Goal: Answer question/provide support

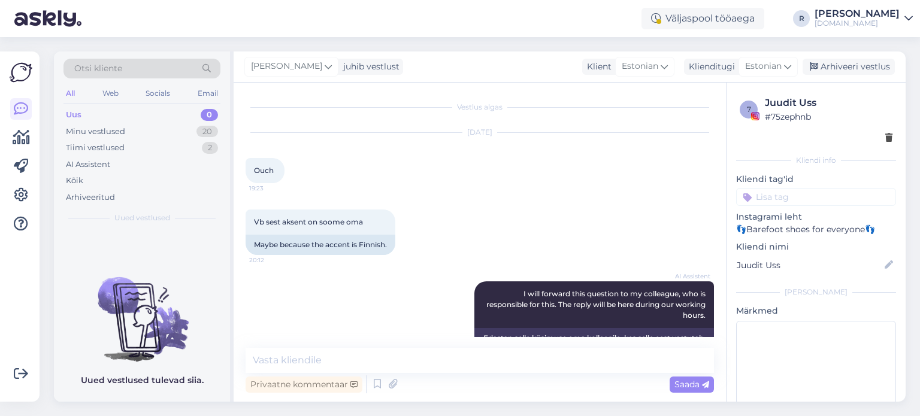
scroll to position [220, 0]
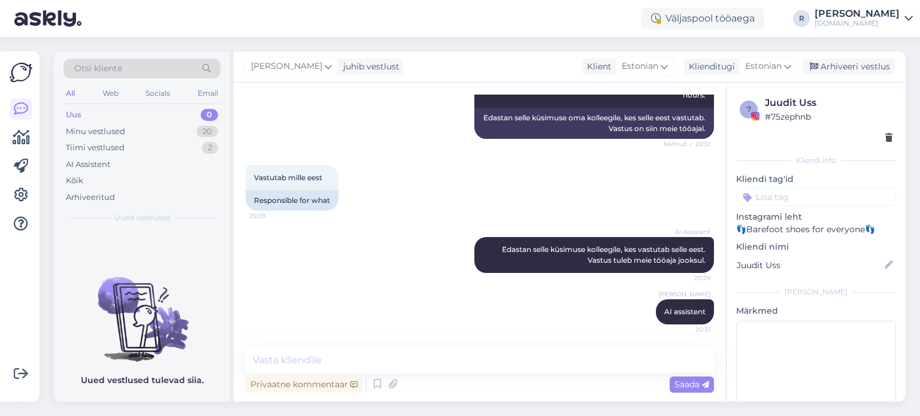
click at [72, 92] on div "All" at bounding box center [71, 94] width 14 height 16
click at [69, 179] on div "Kõik" at bounding box center [74, 181] width 17 height 12
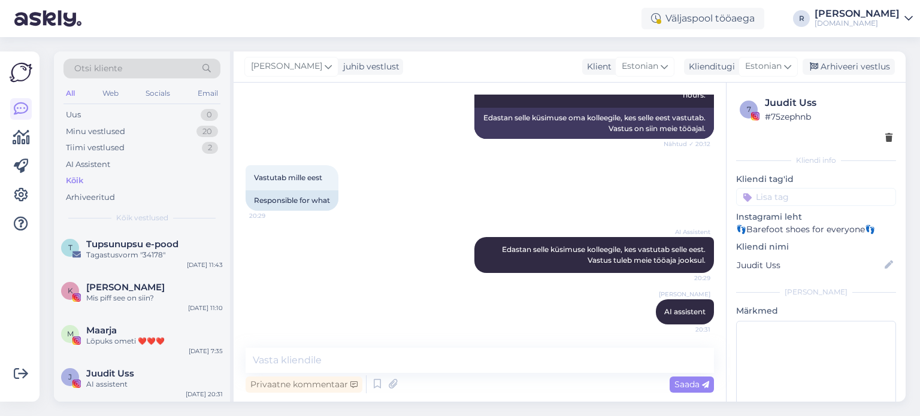
click at [160, 67] on div "Otsi kliente" at bounding box center [142, 69] width 157 height 20
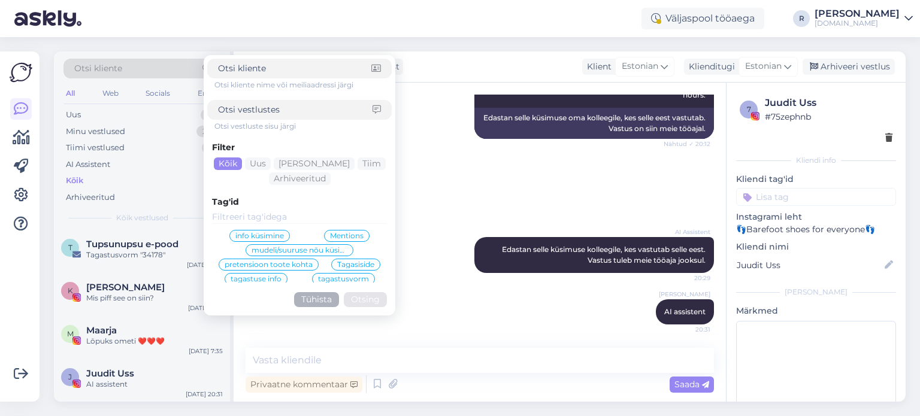
click at [263, 238] on span "info küsimine" at bounding box center [259, 235] width 49 height 7
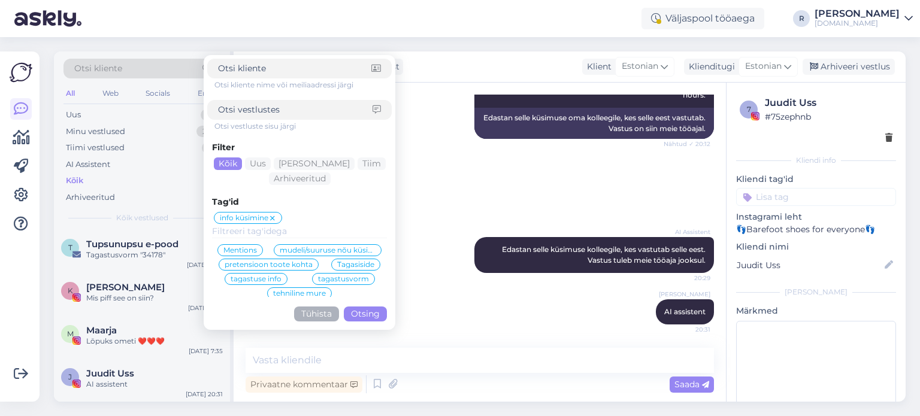
click at [372, 315] on button "Otsing" at bounding box center [365, 314] width 43 height 15
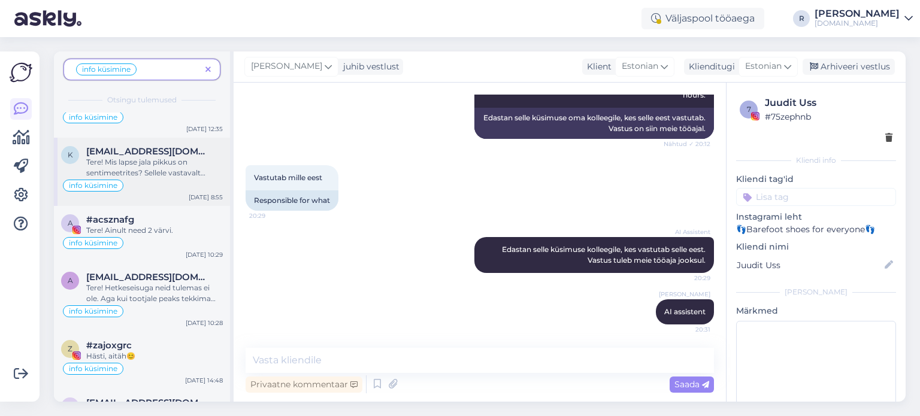
scroll to position [120, 0]
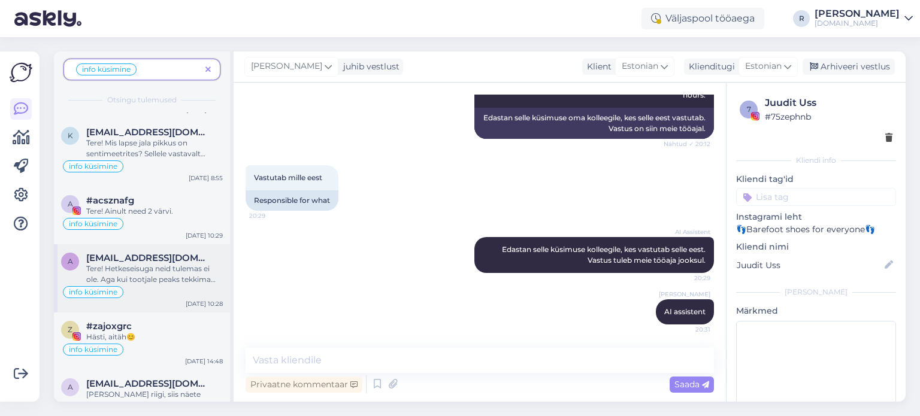
click at [163, 264] on div "Tere! Hetkeseisuga neid tulemas ei ole. Aga kui tootjale peaks tekkima lattu, s…" at bounding box center [154, 275] width 137 height 22
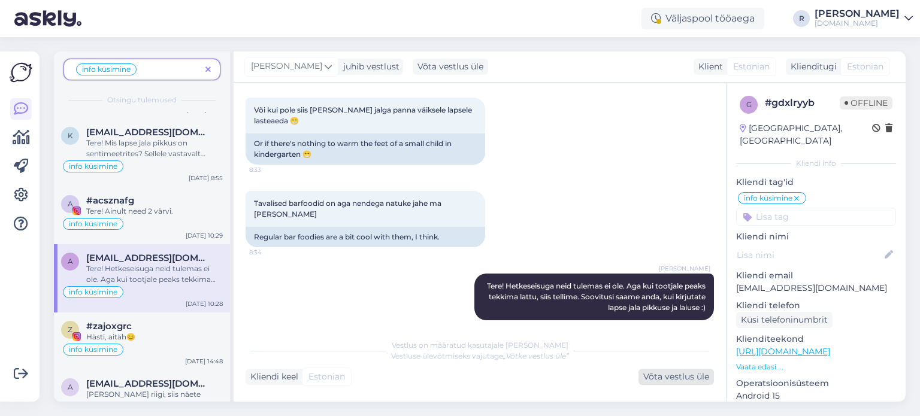
click at [672, 373] on div "Võta vestlus üle" at bounding box center [676, 377] width 75 height 16
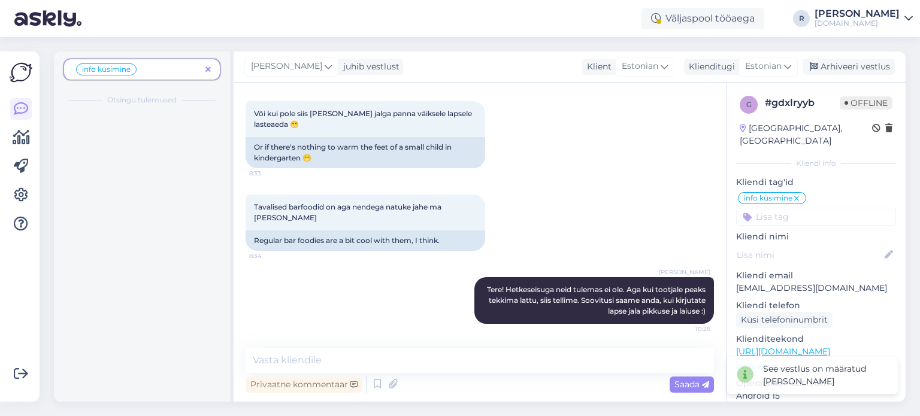
scroll to position [0, 0]
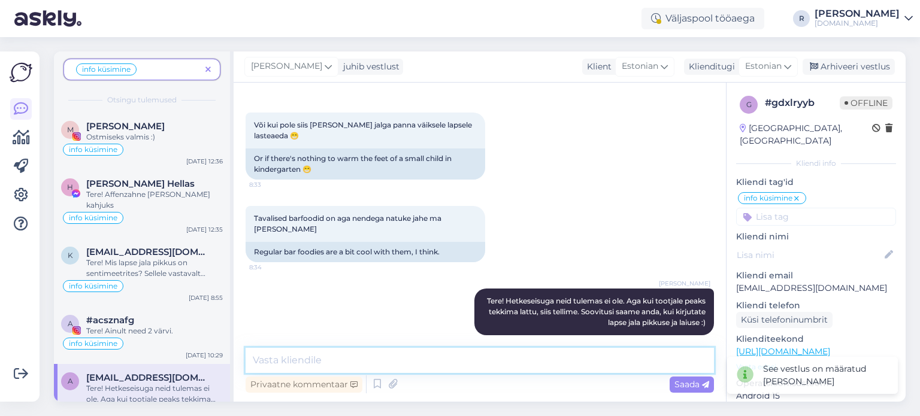
click at [343, 363] on textarea at bounding box center [480, 360] width 469 height 25
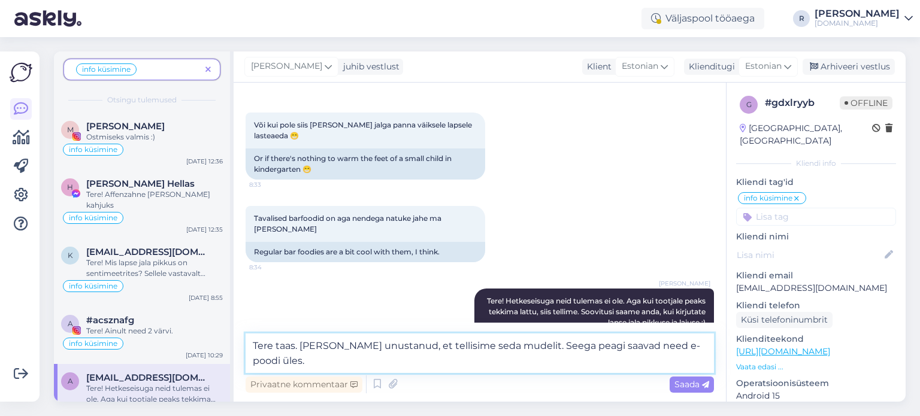
scroll to position [435, 0]
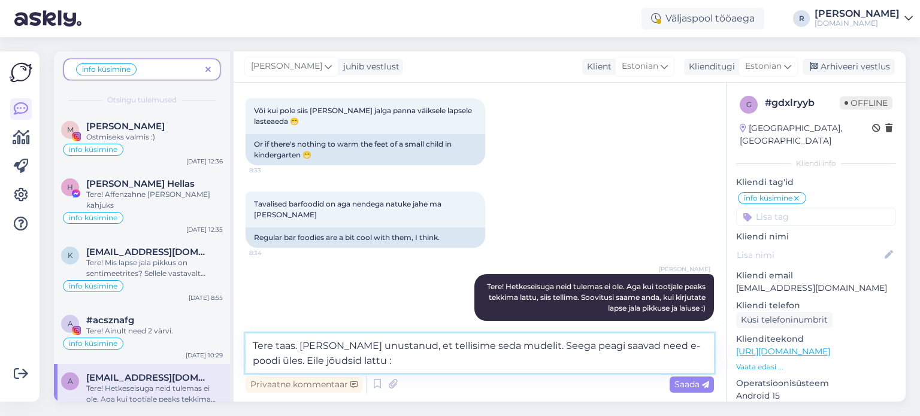
type textarea "Tere taas. [PERSON_NAME] unustanud, et tellisime seda mudelit. Seega peagi saav…"
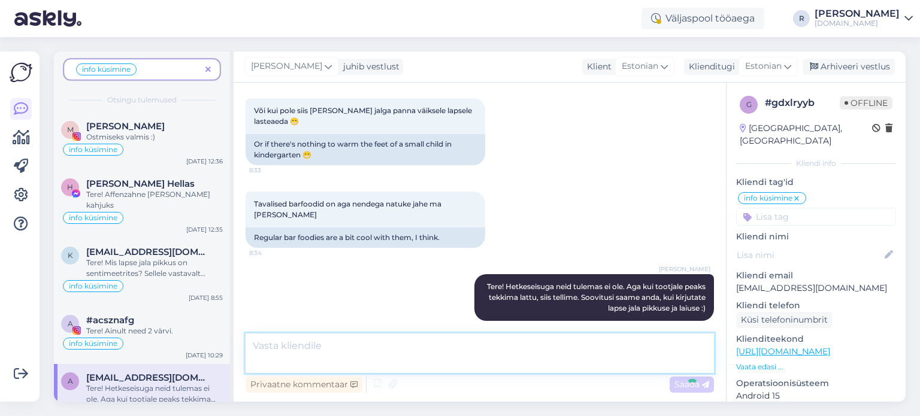
scroll to position [508, 0]
